Goal: Task Accomplishment & Management: Use online tool/utility

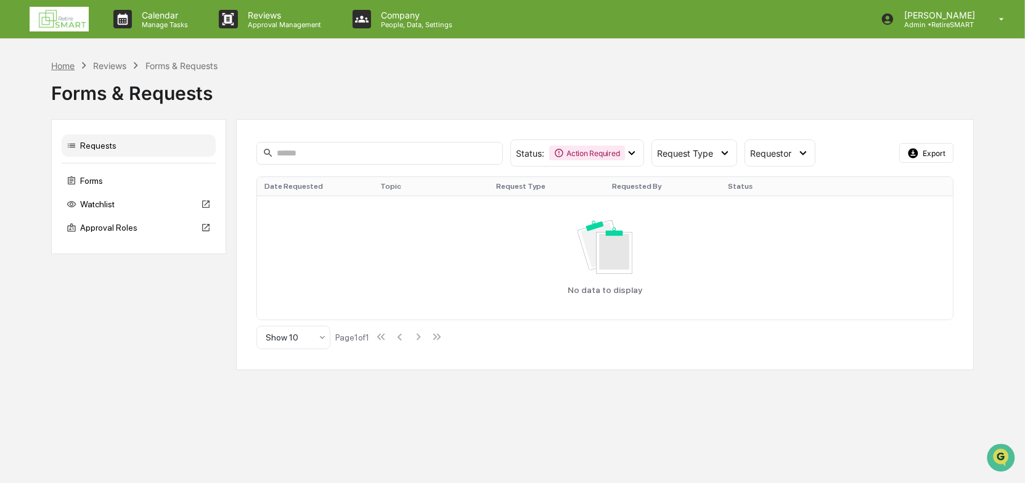
click at [59, 65] on div "Home" at bounding box center [62, 65] width 23 height 10
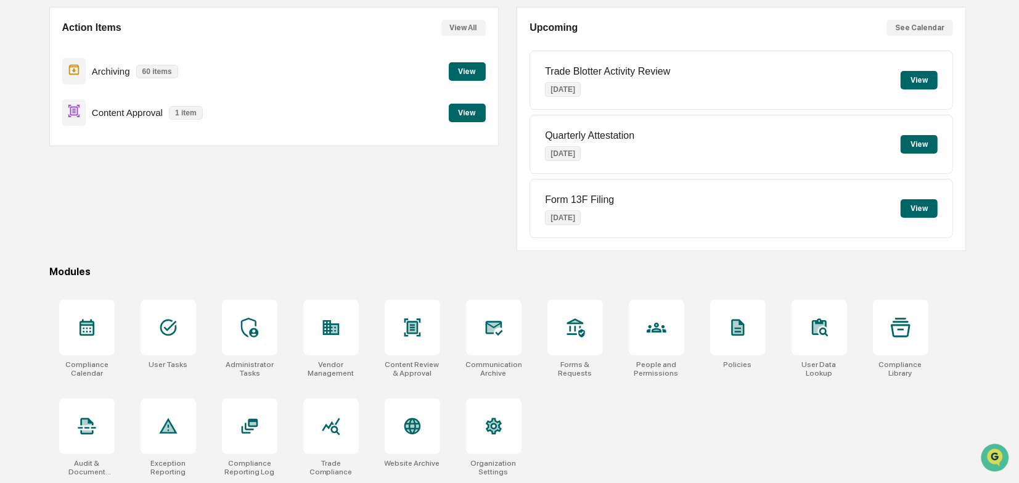
scroll to position [52, 0]
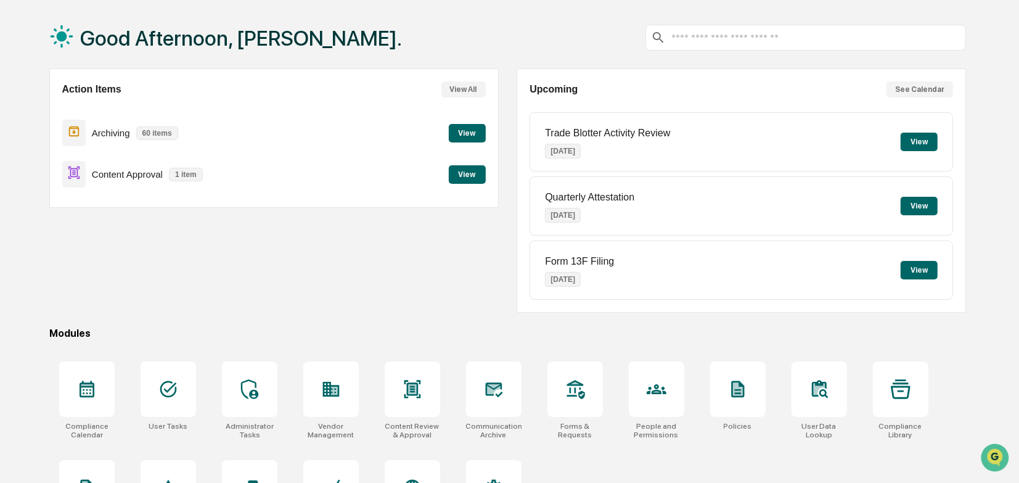
click at [468, 172] on button "View" at bounding box center [467, 174] width 37 height 18
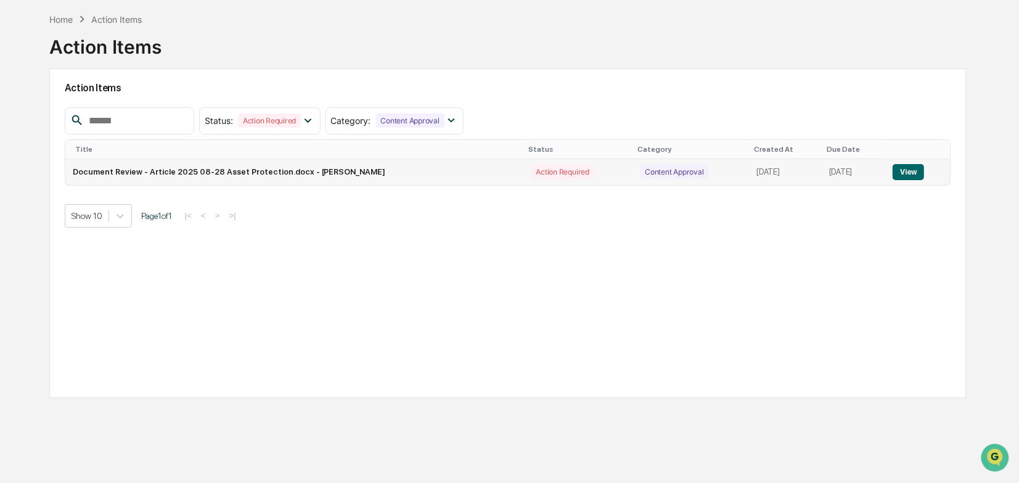
click at [910, 171] on button "View" at bounding box center [908, 172] width 31 height 16
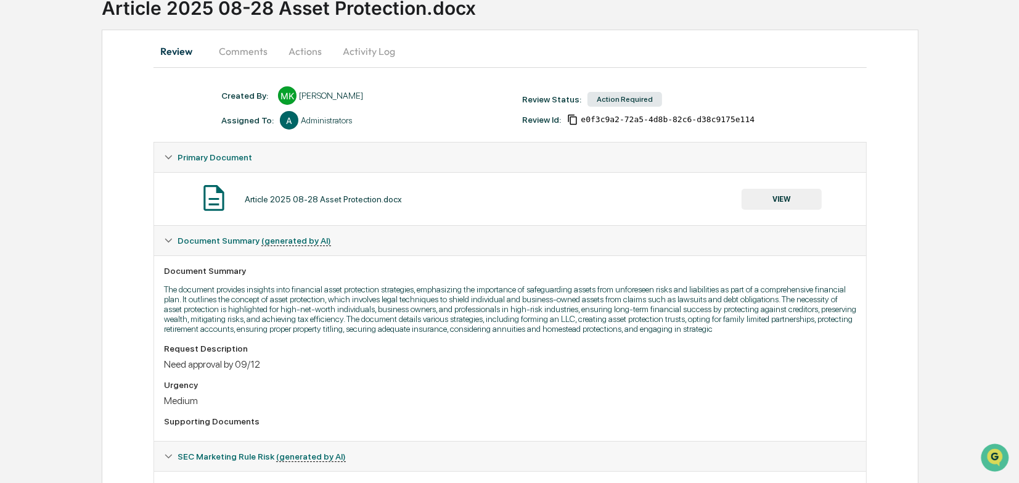
scroll to position [57, 0]
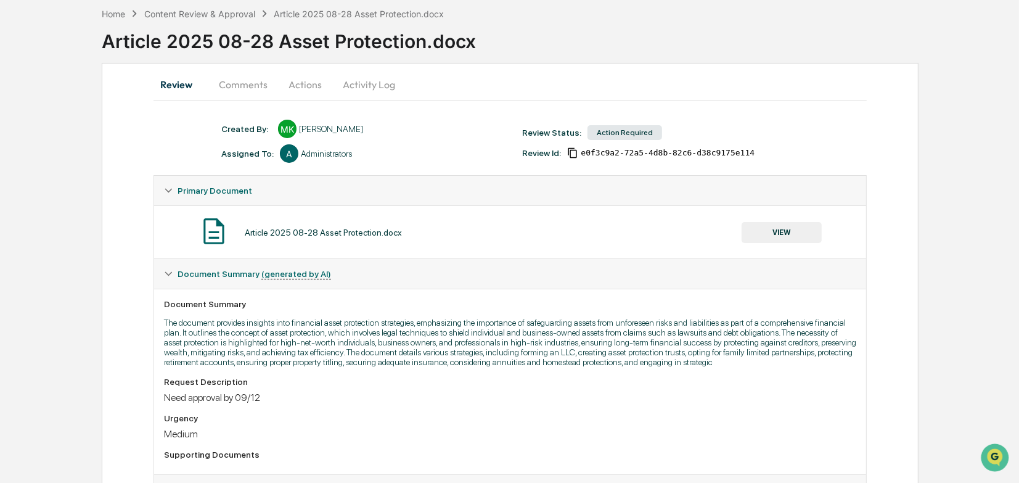
click at [240, 81] on button "Comments" at bounding box center [243, 85] width 68 height 30
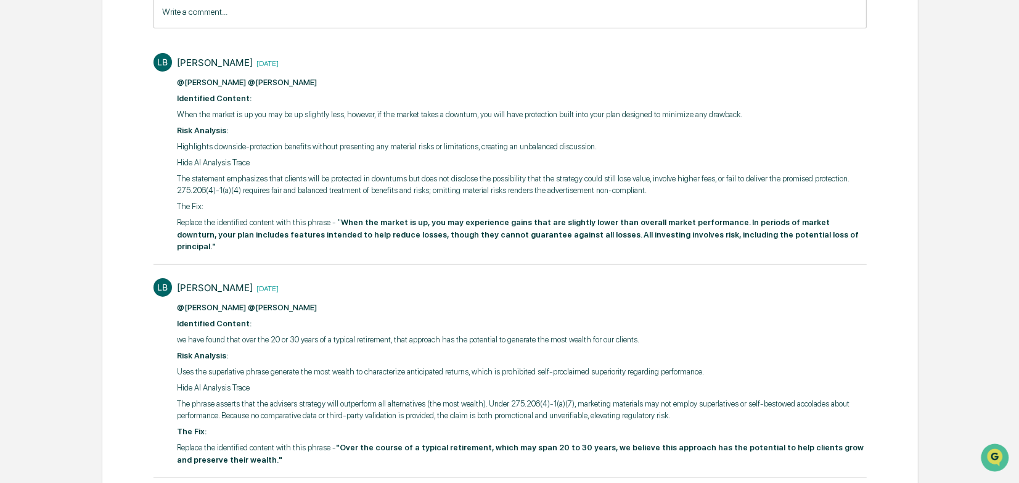
scroll to position [0, 0]
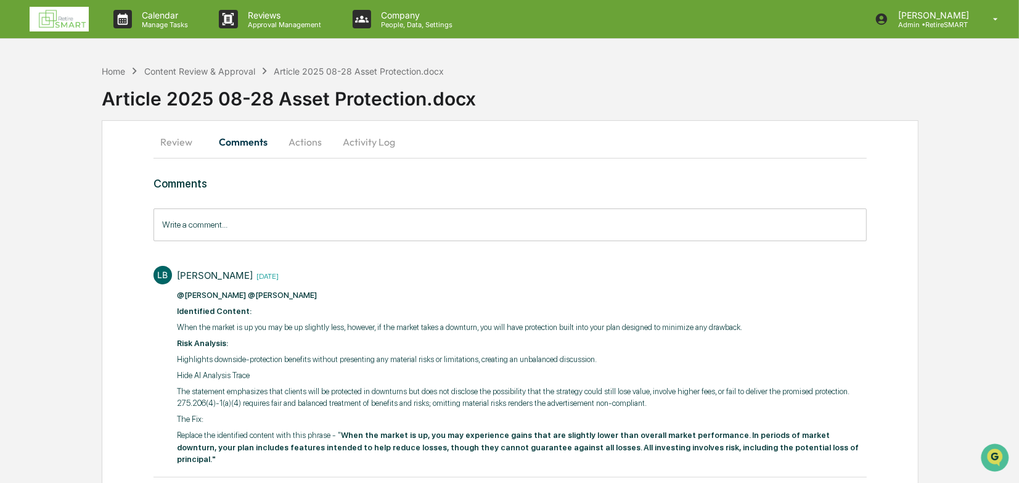
click at [186, 141] on button "Review" at bounding box center [180, 142] width 55 height 30
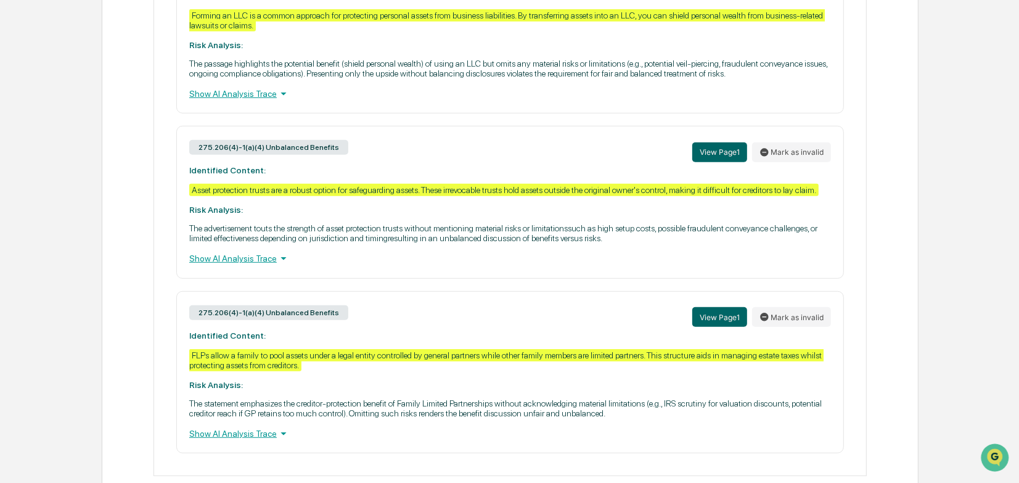
scroll to position [612, 0]
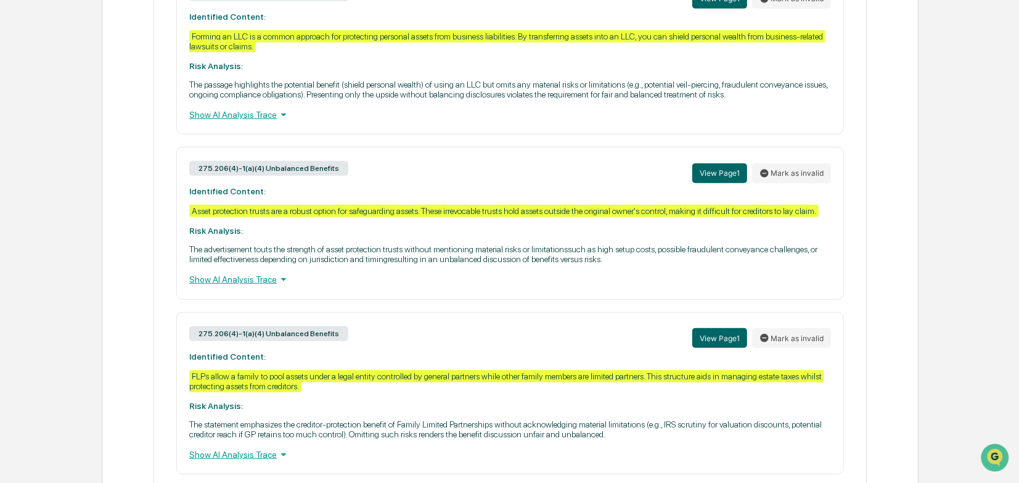
click at [269, 286] on div "Show AI Analysis Trace" at bounding box center [510, 279] width 642 height 14
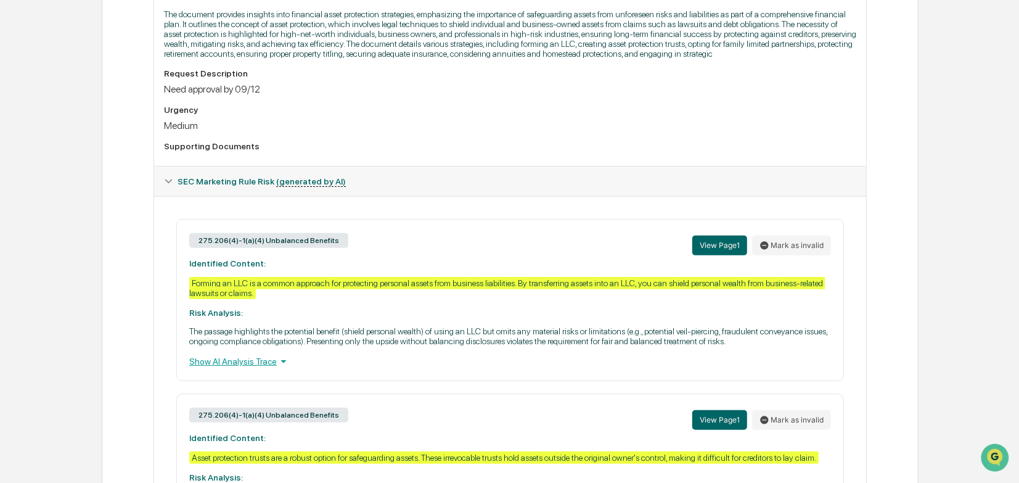
scroll to position [427, 0]
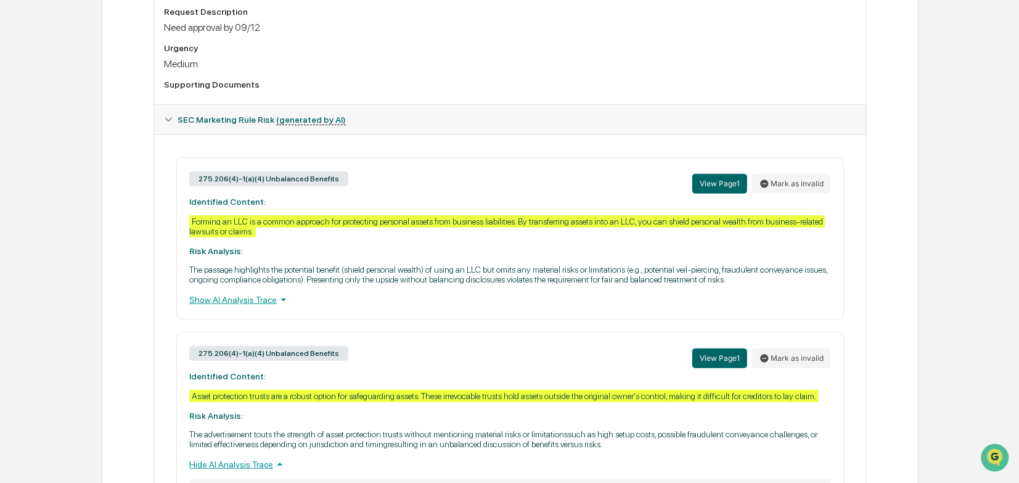
click at [264, 306] on div "Show AI Analysis Trace" at bounding box center [510, 300] width 642 height 14
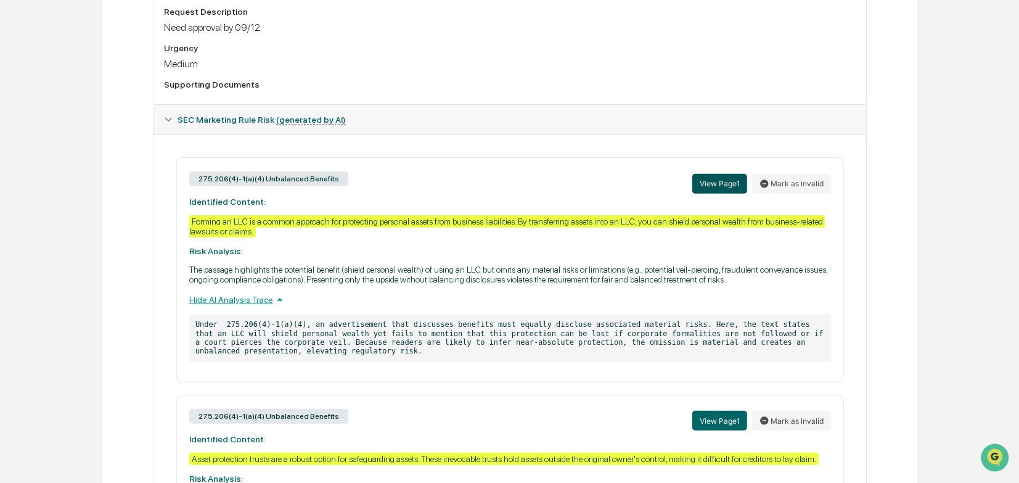
click at [722, 187] on button "View Page 1" at bounding box center [719, 184] width 55 height 20
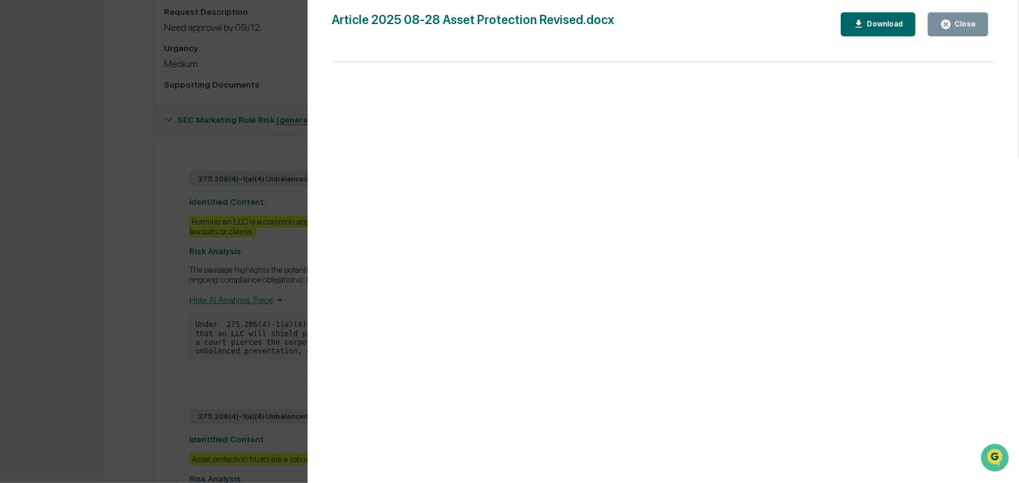
click at [958, 30] on button "Close" at bounding box center [958, 24] width 60 height 24
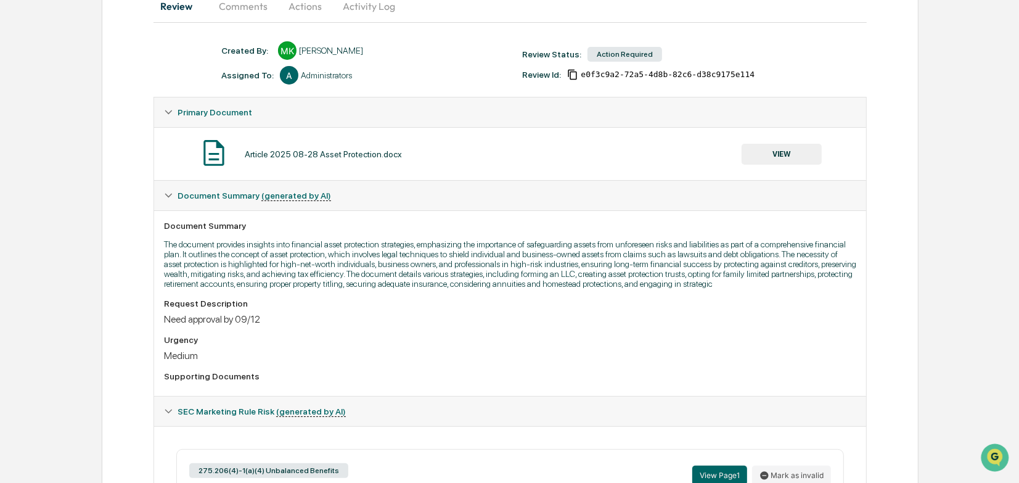
scroll to position [57, 0]
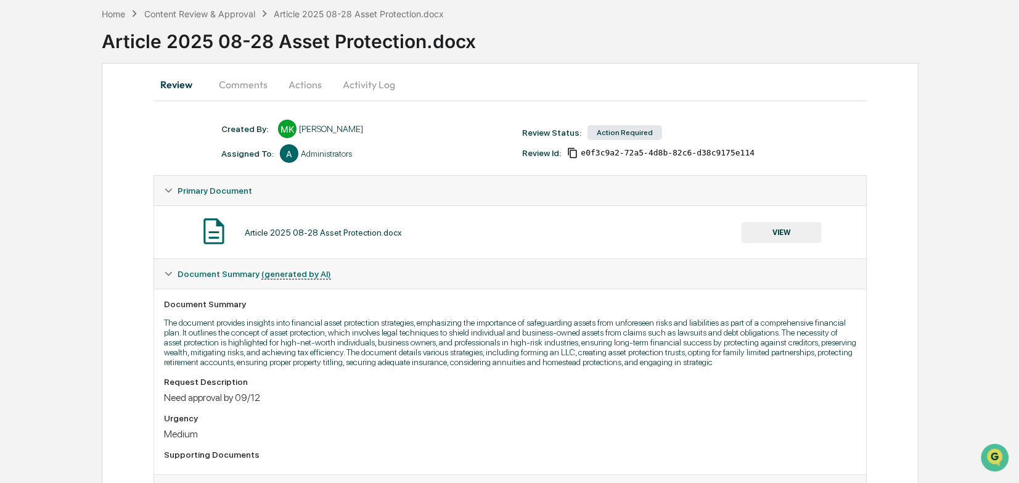
click at [243, 83] on button "Comments" at bounding box center [243, 85] width 68 height 30
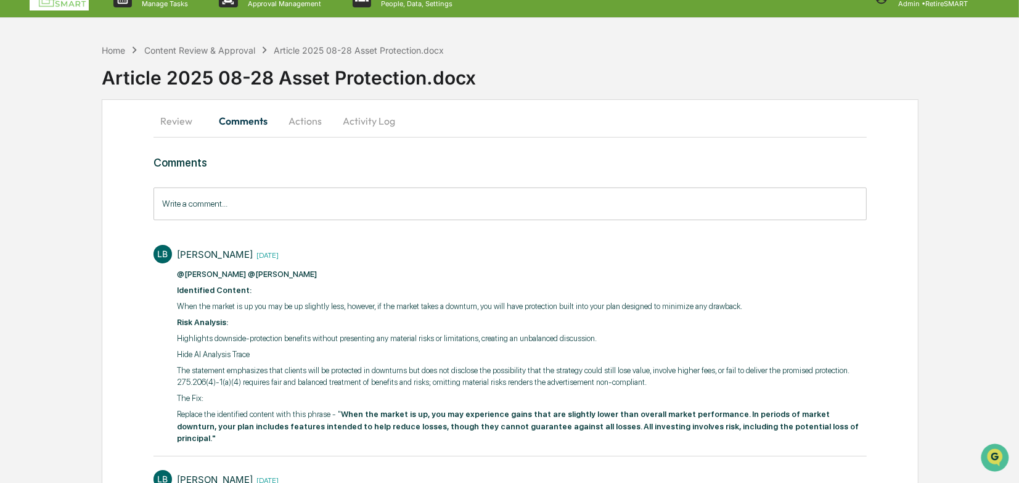
scroll to position [0, 0]
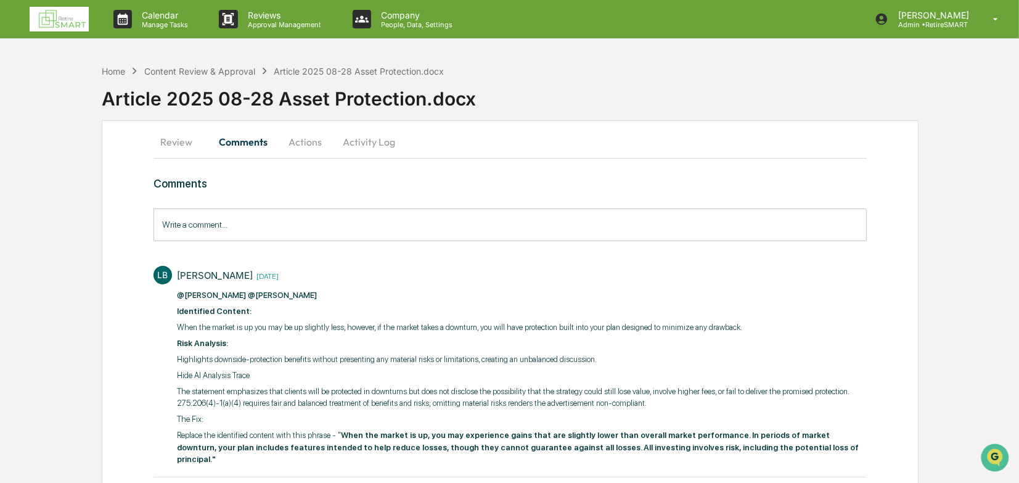
click at [181, 142] on button "Review" at bounding box center [180, 142] width 55 height 30
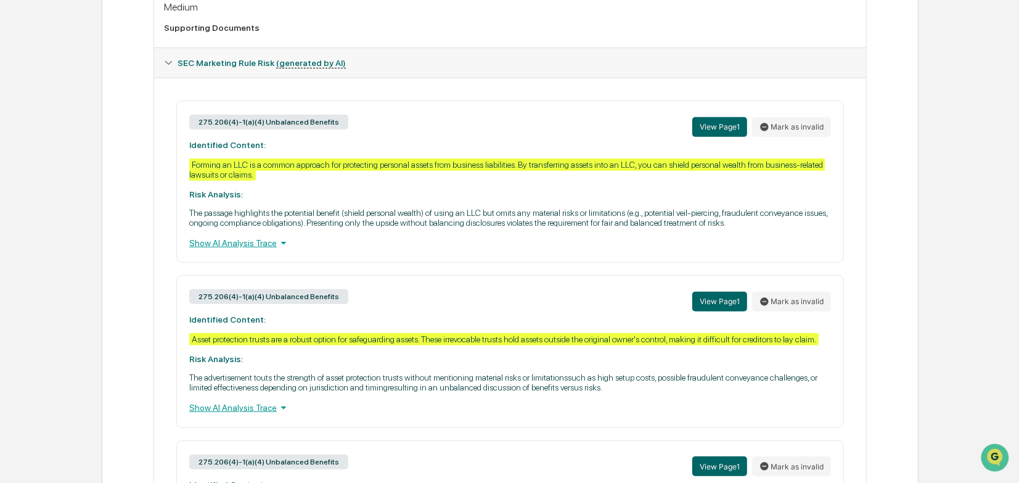
scroll to position [489, 0]
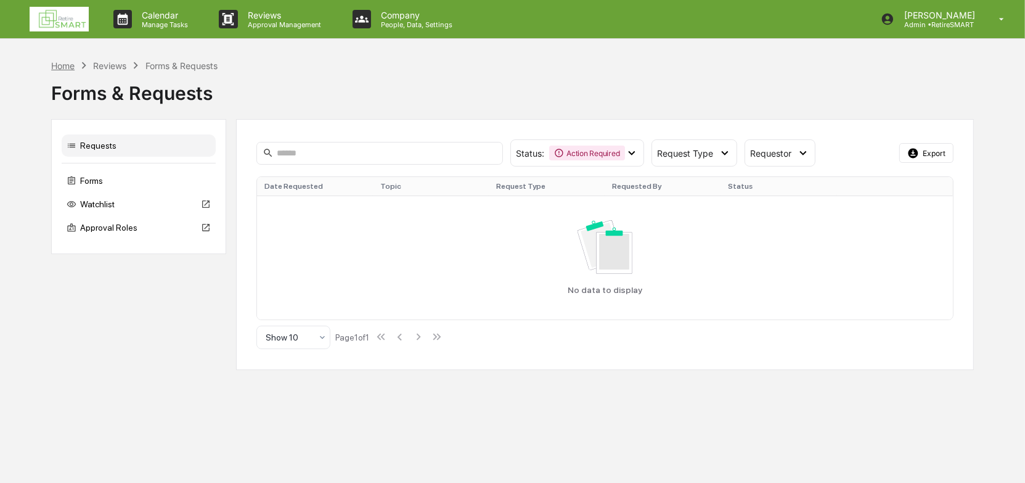
click at [69, 67] on div "Home" at bounding box center [62, 65] width 23 height 10
